Goal: Download file/media

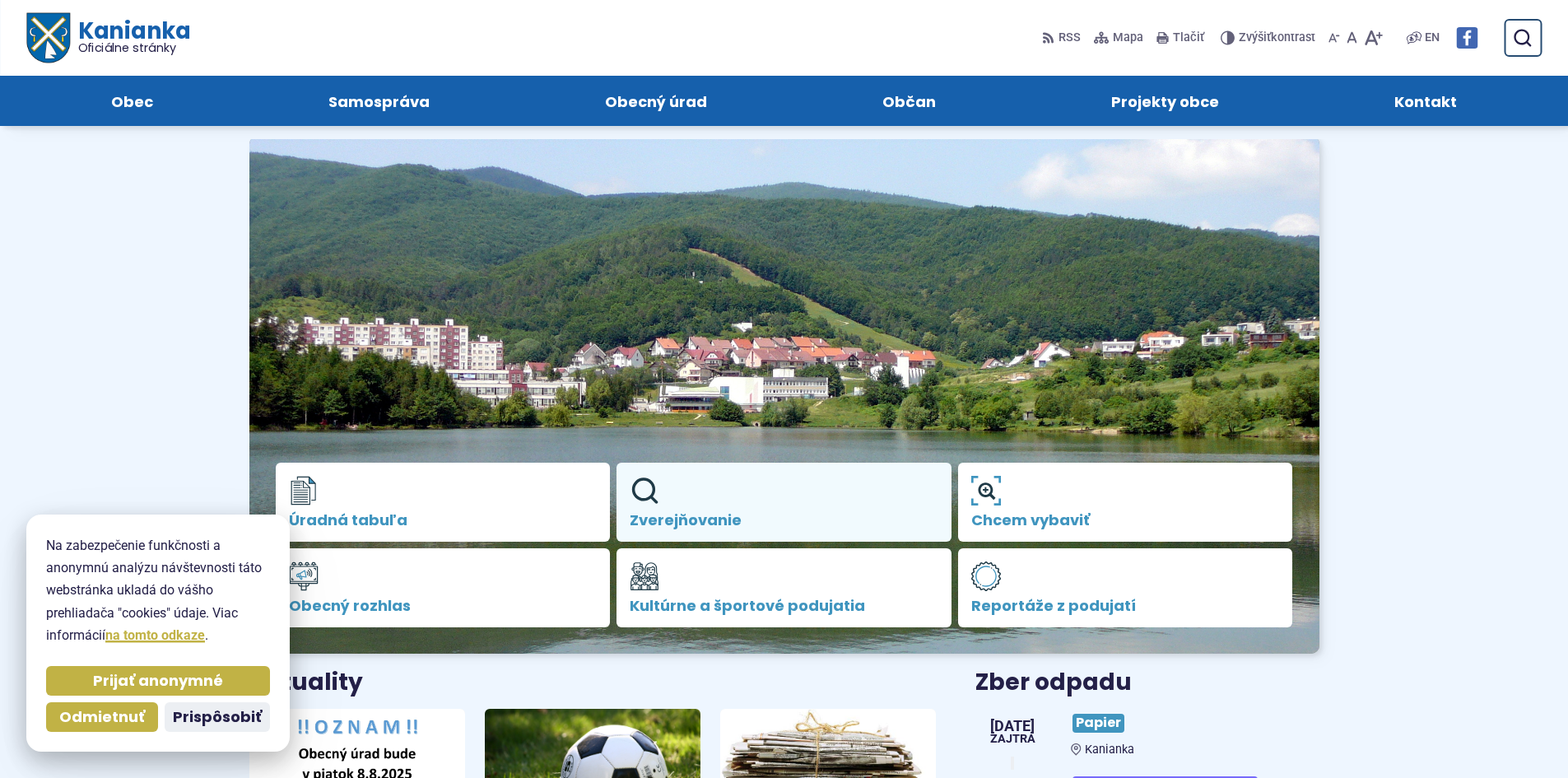
click at [652, 494] on use at bounding box center [645, 491] width 26 height 26
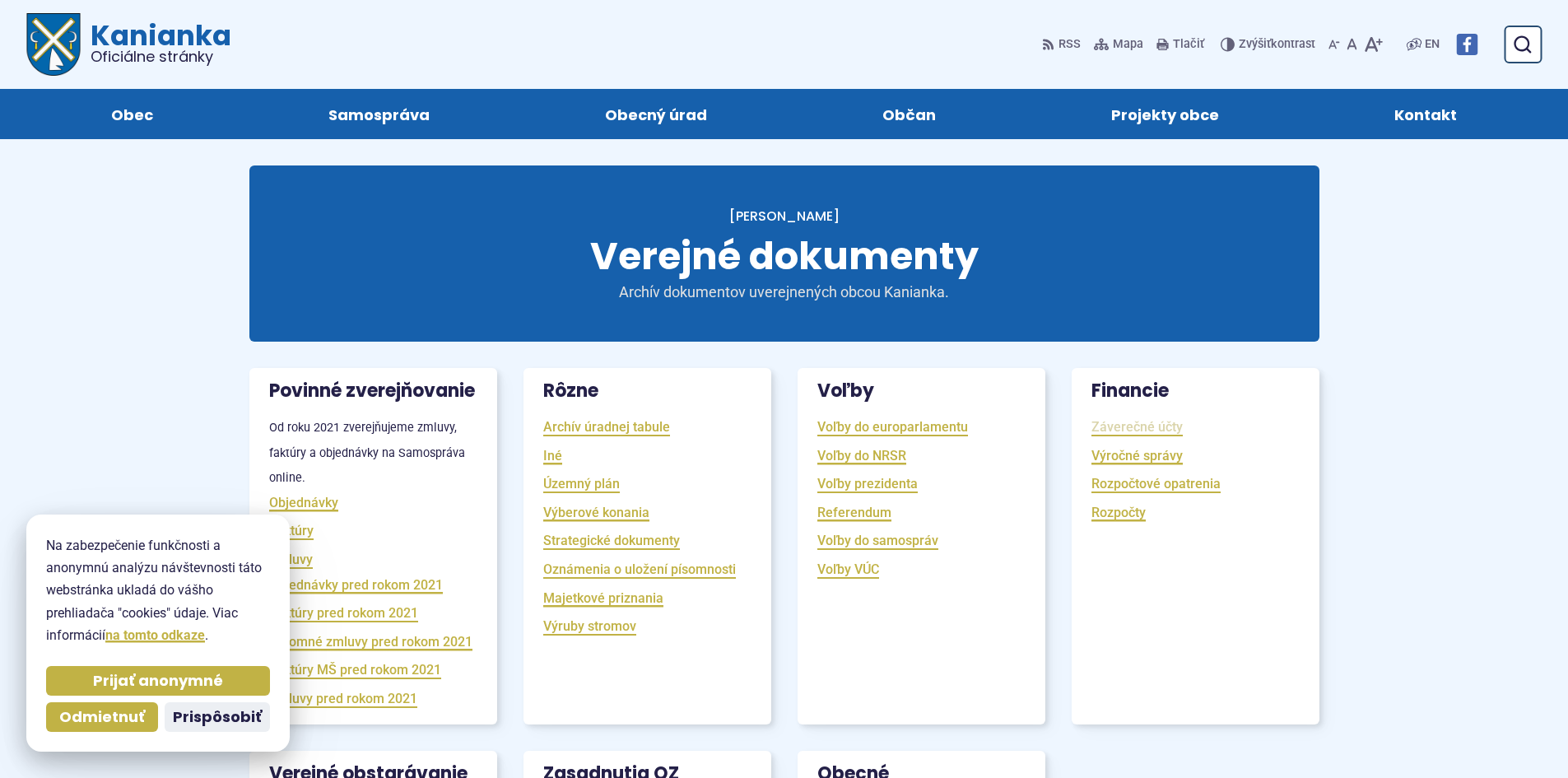
click at [1125, 435] on link "Záverečné účty" at bounding box center [1137, 426] width 91 height 19
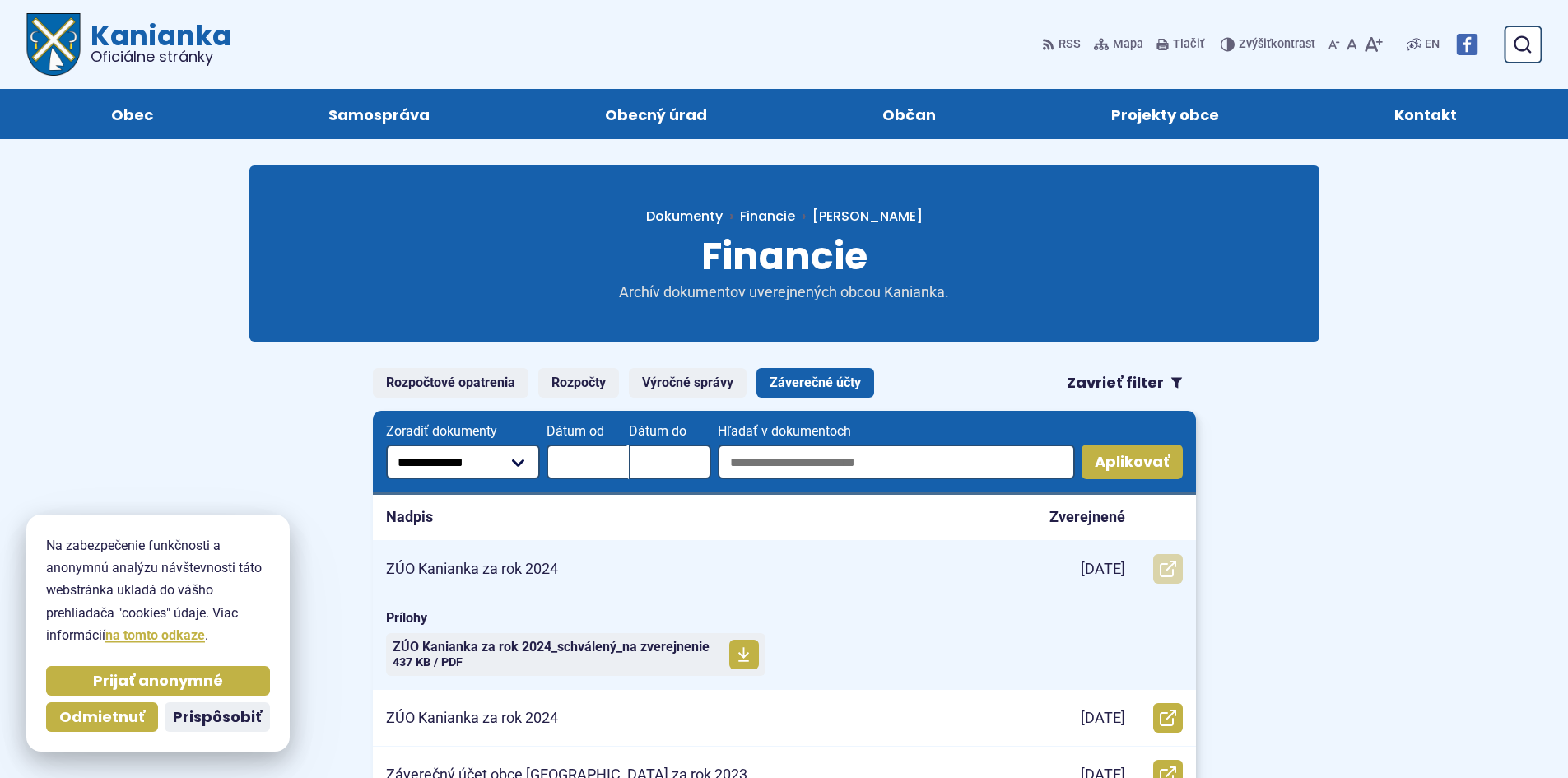
click at [1168, 566] on icon at bounding box center [1168, 569] width 16 height 16
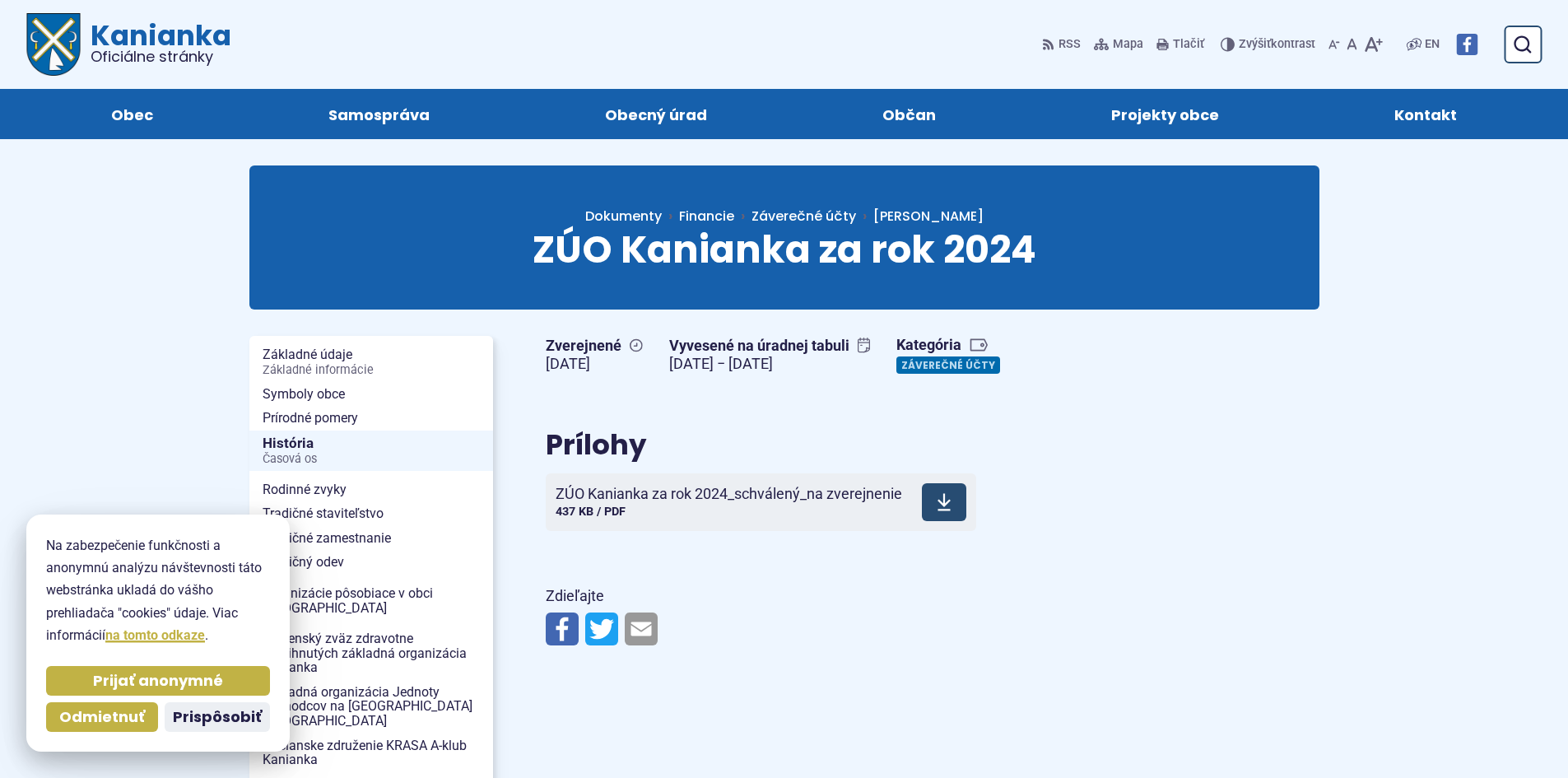
click at [936, 507] on span at bounding box center [944, 502] width 44 height 38
